Goal: Browse casually

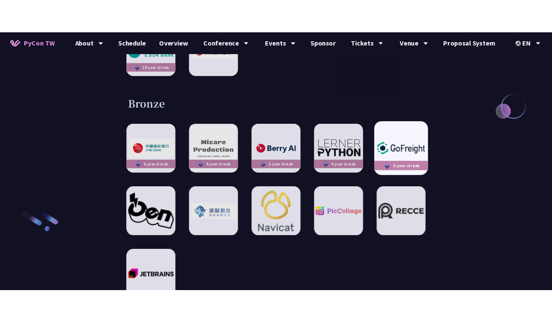
scroll to position [1234, 0]
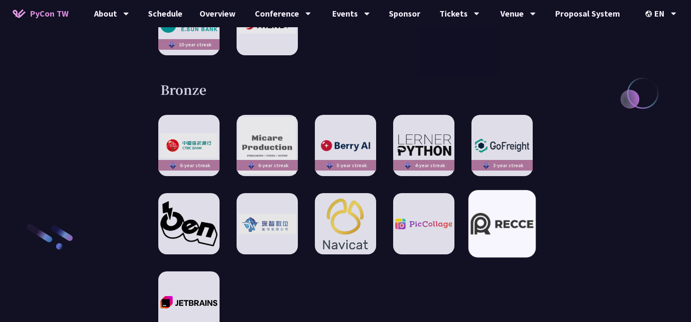
click at [497, 213] on img at bounding box center [502, 224] width 63 height 22
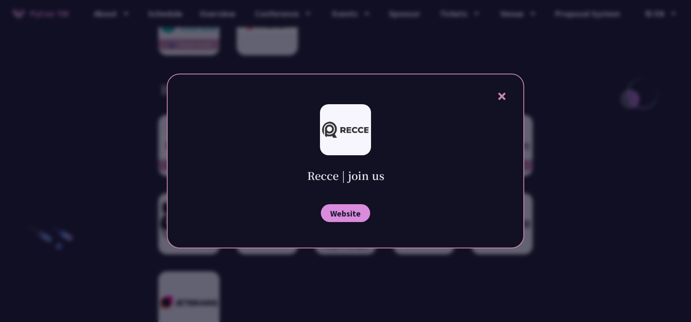
click at [499, 96] on icon at bounding box center [501, 96] width 11 height 11
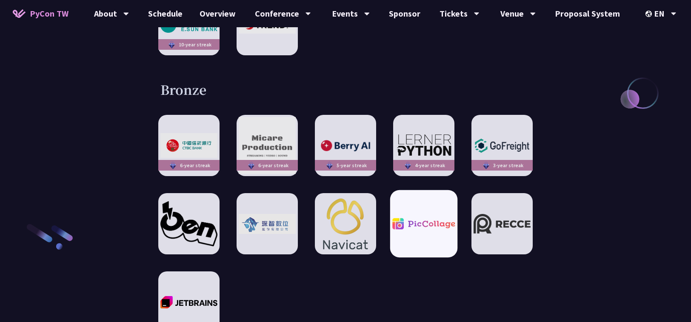
click at [427, 218] on img at bounding box center [423, 223] width 63 height 11
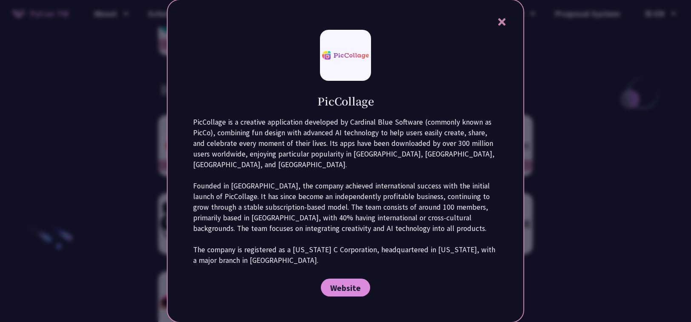
click at [503, 26] on icon at bounding box center [501, 21] width 7 height 7
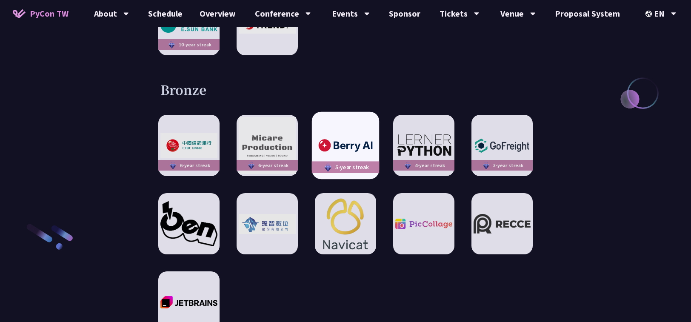
click at [336, 137] on img at bounding box center [345, 145] width 63 height 17
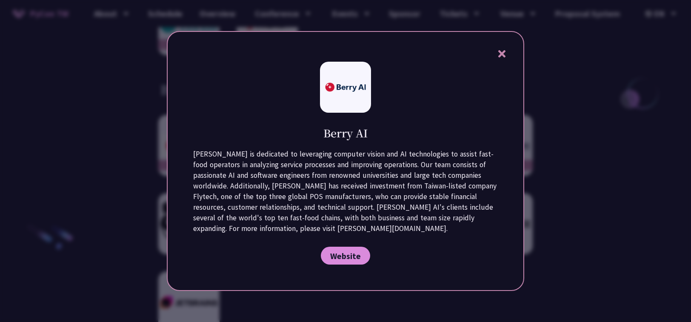
click at [580, 167] on div at bounding box center [345, 161] width 691 height 322
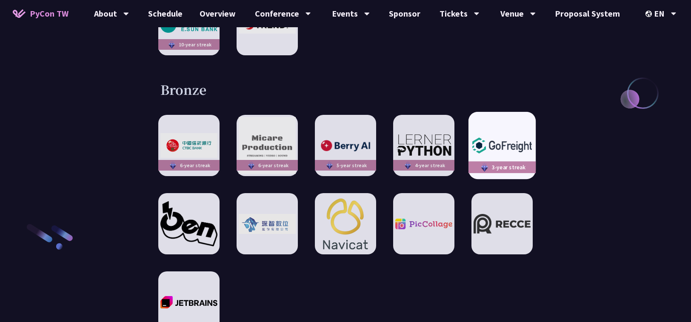
click at [488, 134] on img at bounding box center [502, 145] width 63 height 22
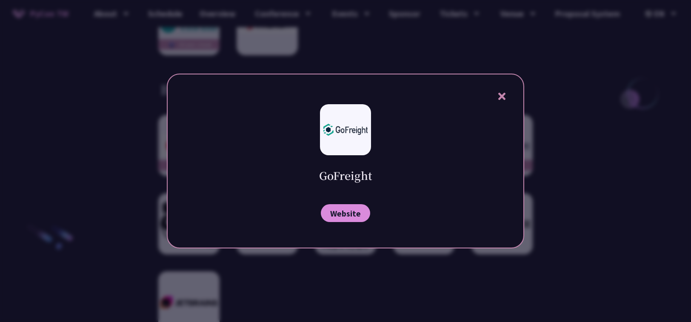
click at [500, 97] on icon at bounding box center [501, 96] width 7 height 7
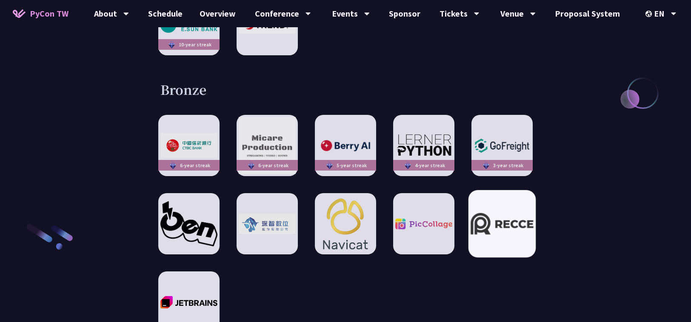
click at [503, 190] on div at bounding box center [501, 223] width 67 height 67
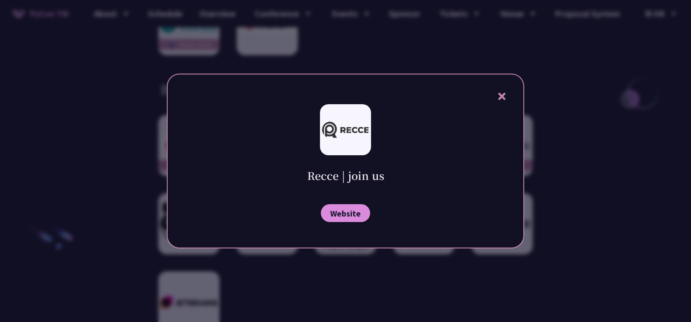
click at [499, 96] on icon at bounding box center [501, 96] width 11 height 11
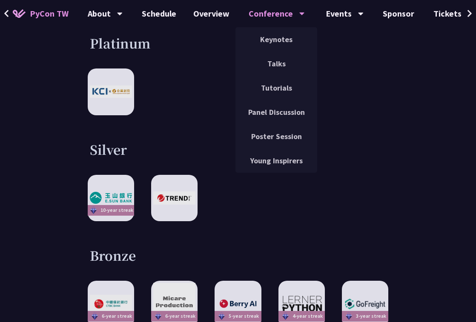
scroll to position [1202, 0]
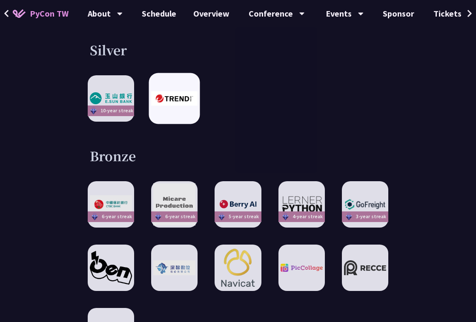
click at [180, 102] on img at bounding box center [174, 98] width 46 height 14
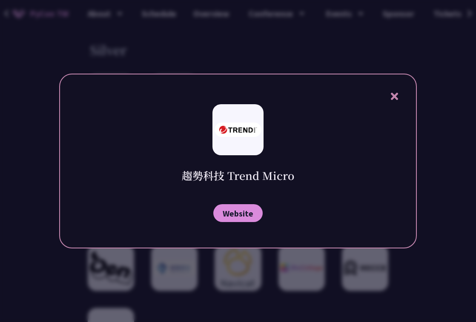
click at [58, 128] on div at bounding box center [238, 161] width 476 height 322
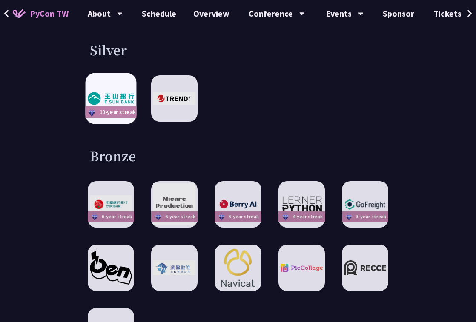
click at [114, 106] on div "10-year streak" at bounding box center [111, 112] width 51 height 12
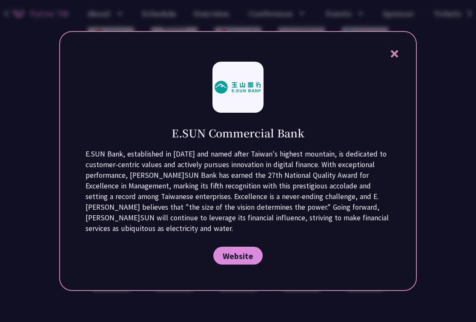
click at [46, 160] on div at bounding box center [238, 161] width 476 height 322
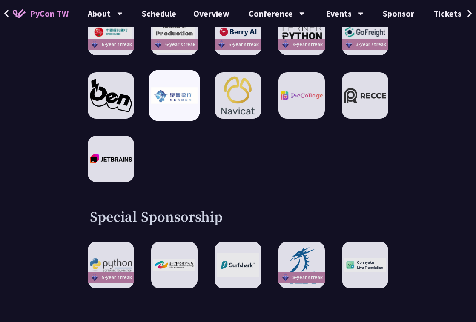
scroll to position [1372, 0]
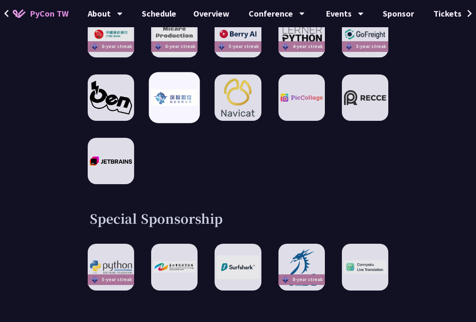
click at [182, 104] on img at bounding box center [174, 98] width 46 height 16
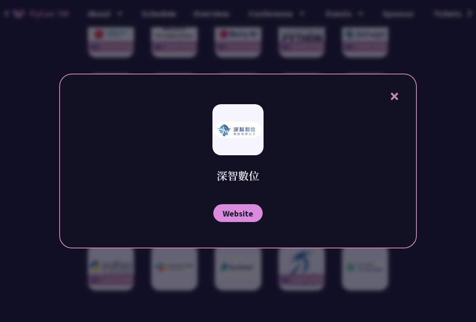
click at [80, 155] on div "深智數位 Website" at bounding box center [237, 161] width 357 height 175
click at [53, 147] on div at bounding box center [238, 161] width 476 height 322
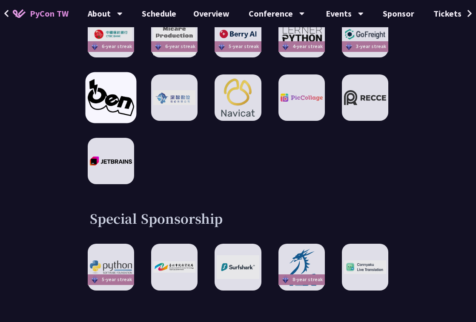
click at [107, 108] on img at bounding box center [111, 97] width 46 height 37
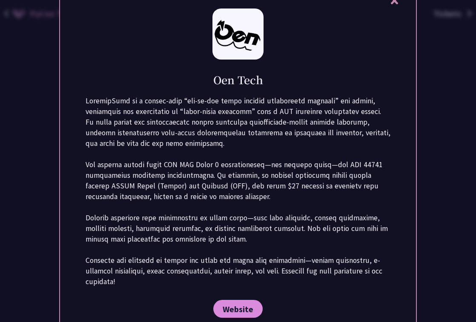
drag, startPoint x: 40, startPoint y: 143, endPoint x: 244, endPoint y: 87, distance: 211.7
click at [46, 142] on div at bounding box center [238, 161] width 476 height 322
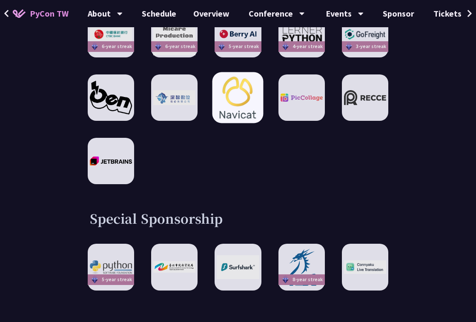
click at [246, 89] on img at bounding box center [237, 98] width 46 height 50
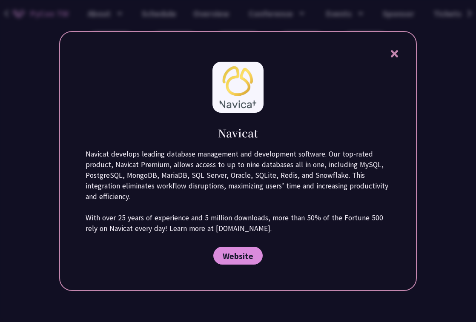
scroll to position [1414, 0]
drag, startPoint x: 86, startPoint y: 151, endPoint x: 291, endPoint y: 228, distance: 219.2
click at [291, 228] on p "Navicat develops leading database management and development software. Our top-…" at bounding box center [238, 191] width 305 height 85
copy p "Navicat develops leading database management and development software. Our top-…"
